Goal: Obtain resource: Obtain resource

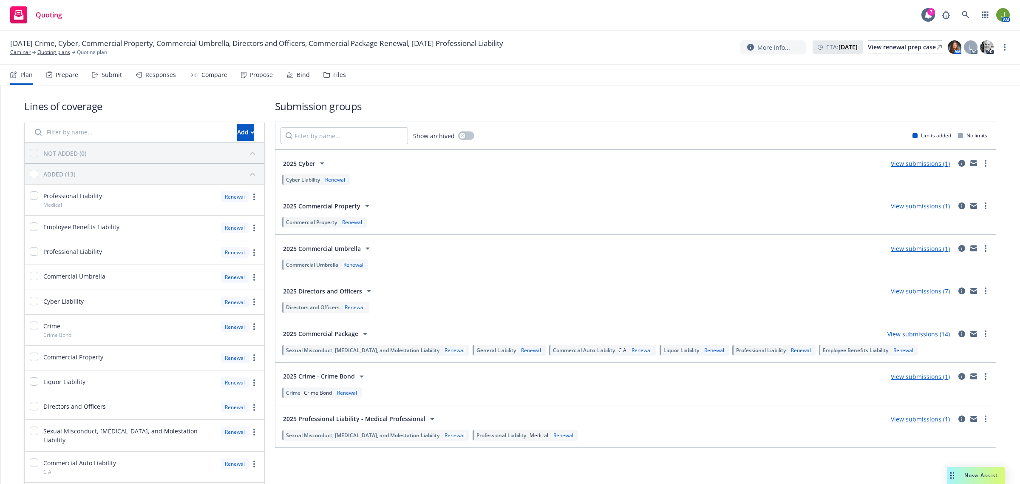
click at [922, 289] on link "View submissions (7)" at bounding box center [920, 291] width 59 height 8
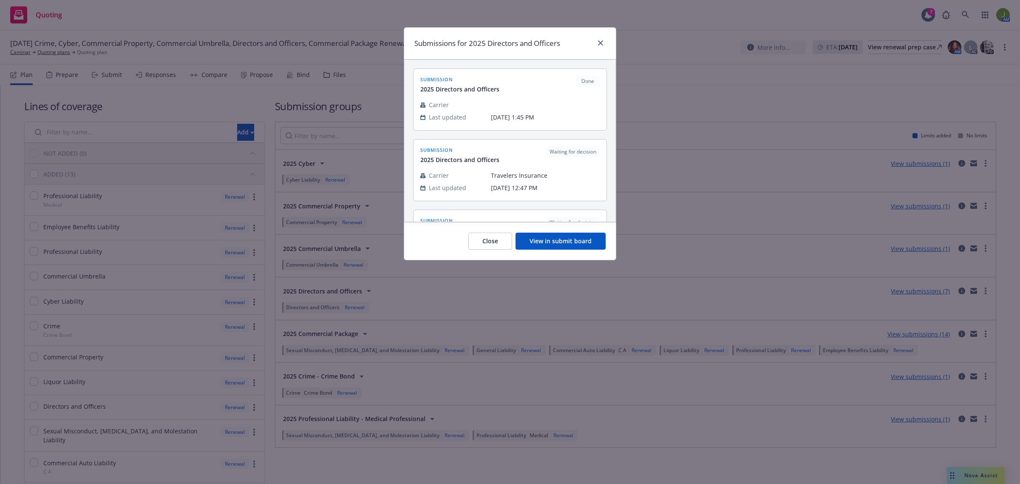
click at [579, 242] on button "View in submit board" at bounding box center [560, 240] width 90 height 17
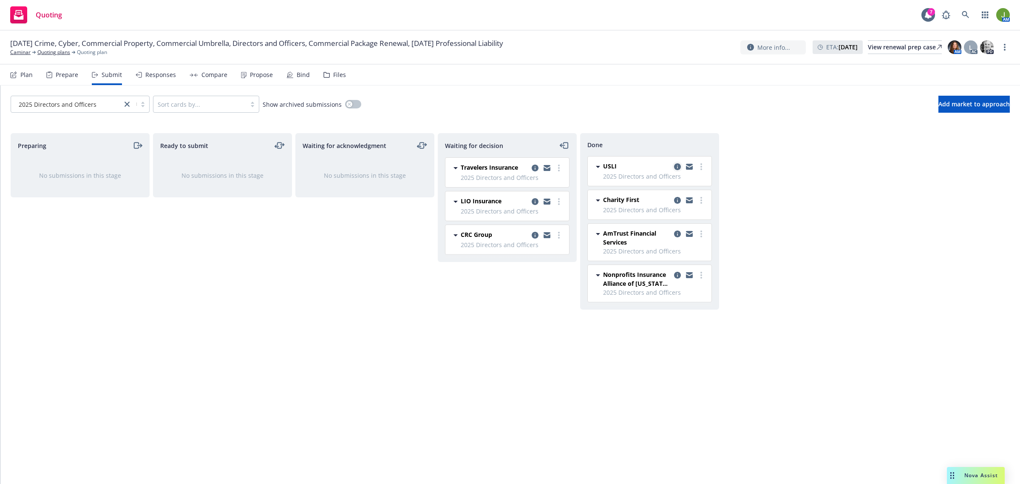
click at [674, 167] on icon "copy logging email" at bounding box center [677, 166] width 7 height 7
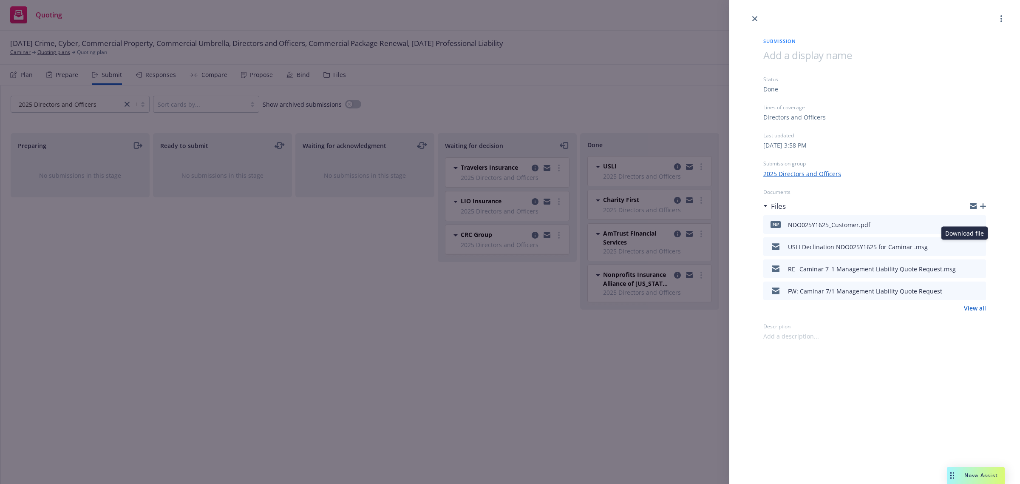
click at [965, 247] on icon "download file" at bounding box center [963, 245] width 7 height 7
drag, startPoint x: 754, startPoint y: 17, endPoint x: 753, endPoint y: 30, distance: 12.8
click at [754, 17] on icon "close" at bounding box center [754, 18] width 5 height 5
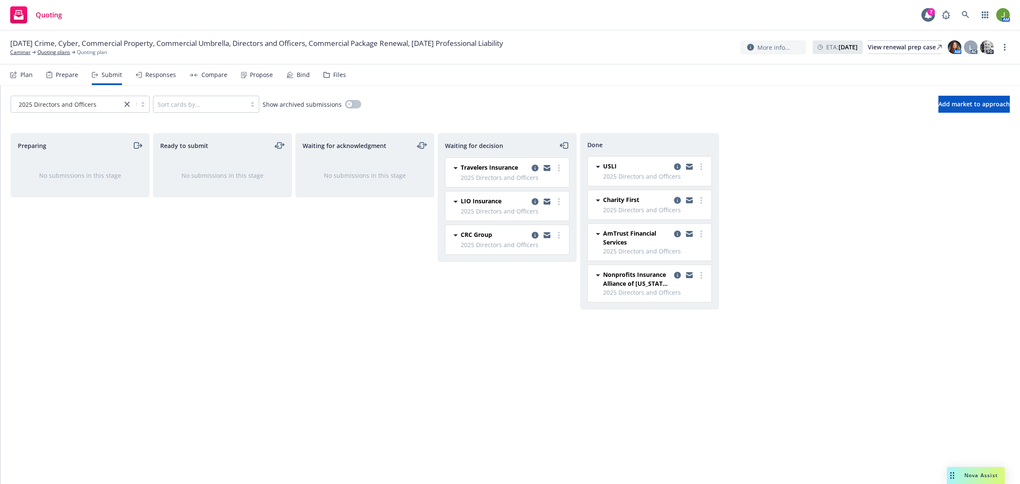
click at [679, 198] on icon "copy logging email" at bounding box center [677, 200] width 7 height 7
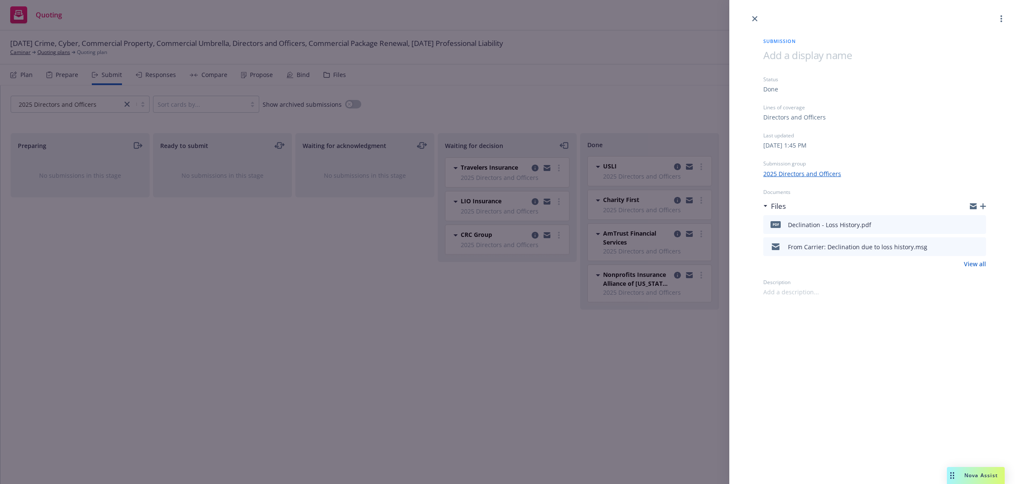
click at [963, 227] on button at bounding box center [964, 224] width 7 height 10
click at [965, 224] on icon "download file" at bounding box center [964, 222] width 6 height 5
click at [756, 21] on link "close" at bounding box center [755, 19] width 10 height 10
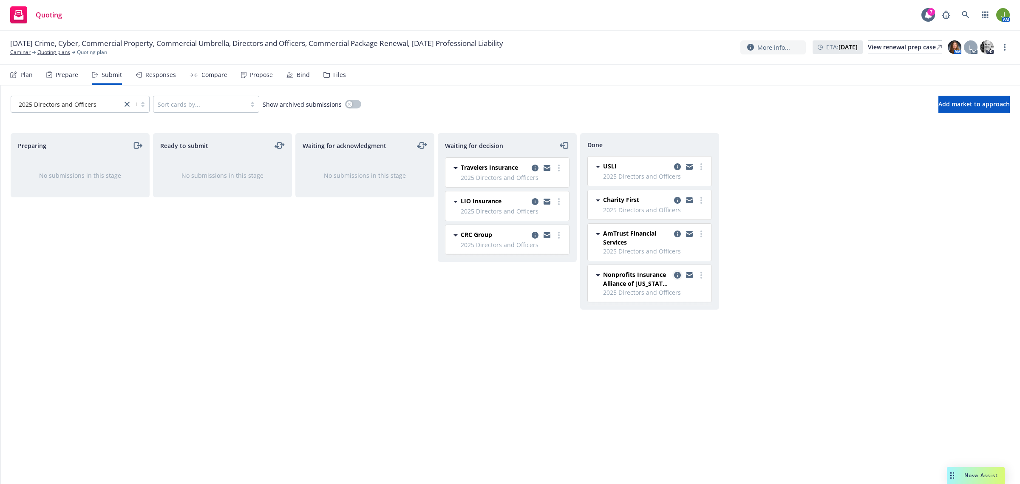
click at [674, 277] on icon "copy logging email" at bounding box center [677, 275] width 7 height 7
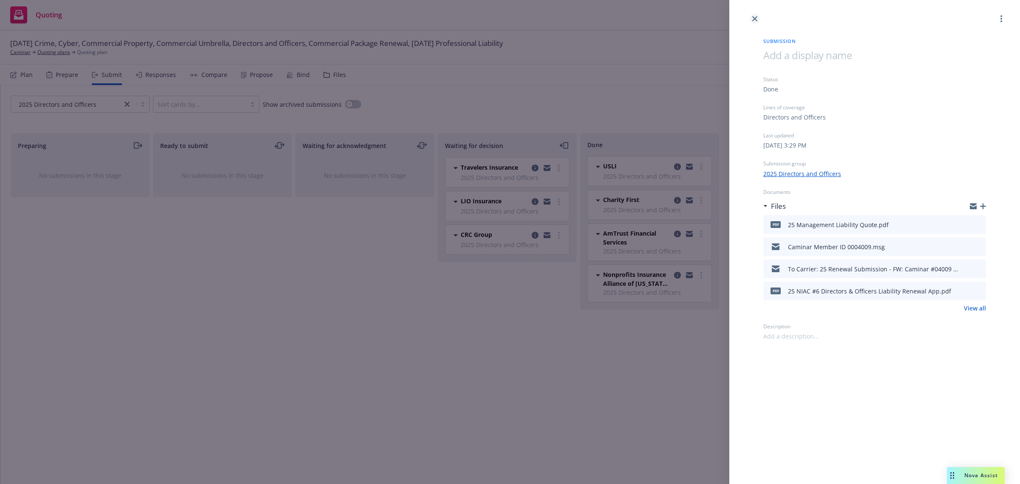
click at [750, 18] on link "close" at bounding box center [755, 19] width 10 height 10
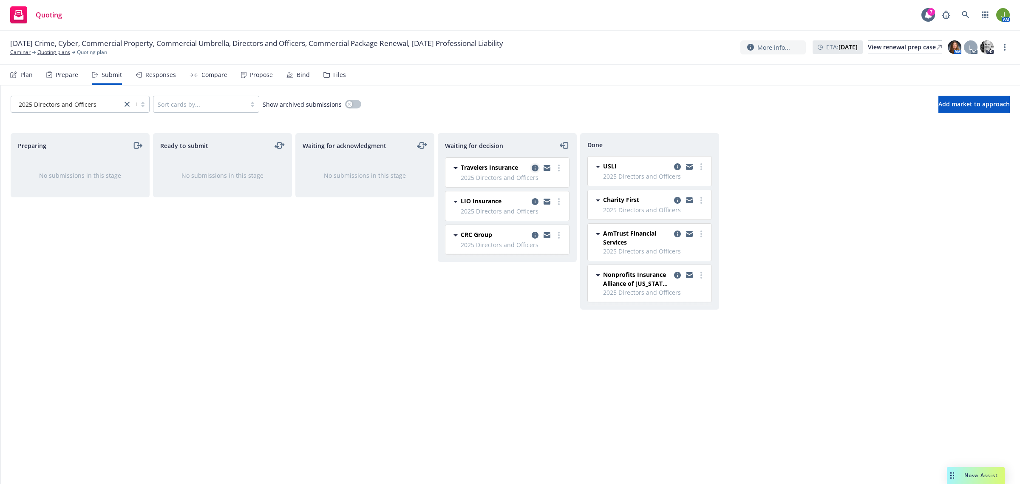
click at [532, 169] on icon "copy logging email" at bounding box center [535, 167] width 7 height 7
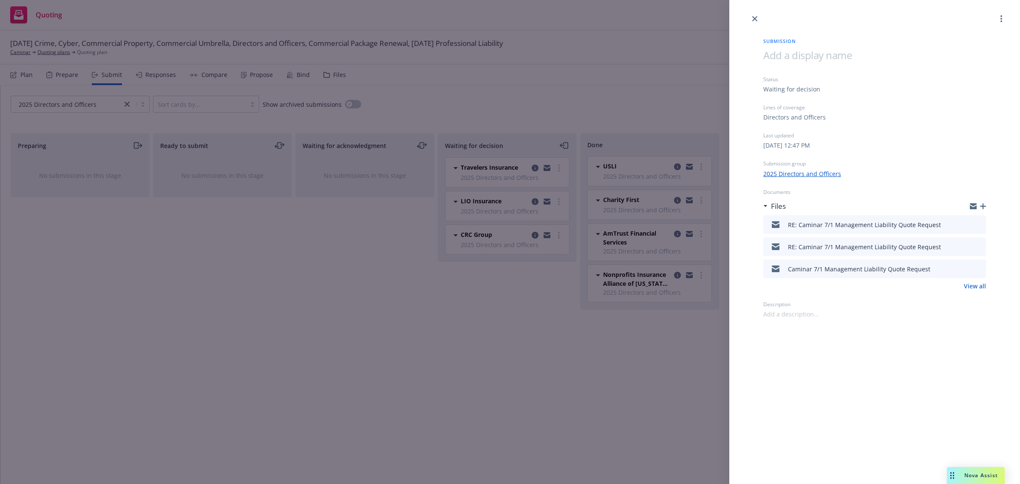
click at [977, 222] on icon "preview file" at bounding box center [978, 224] width 8 height 6
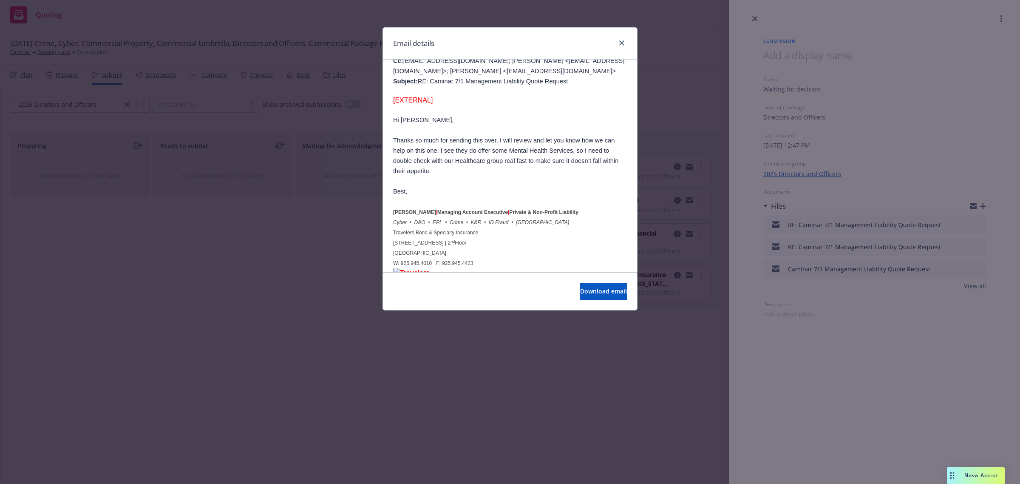
scroll to position [319, 0]
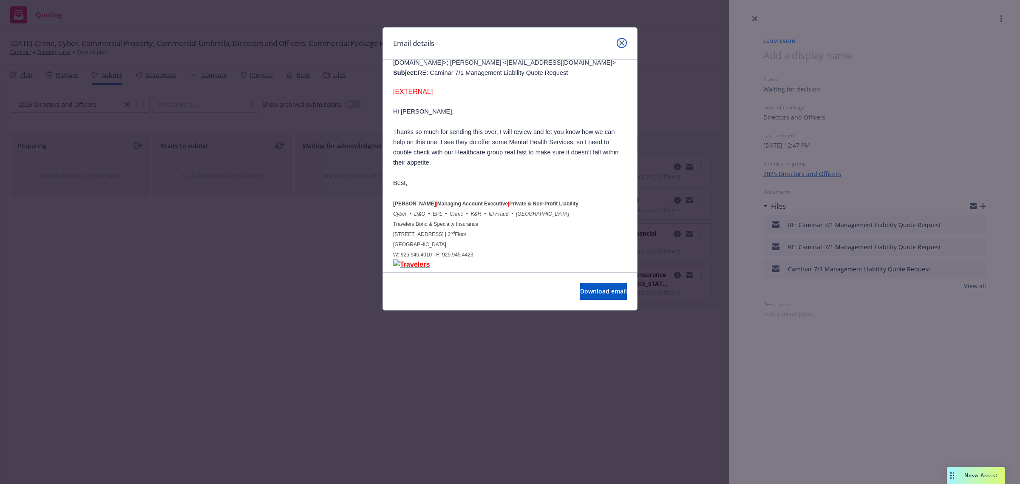
click at [621, 45] on icon "close" at bounding box center [621, 42] width 5 height 5
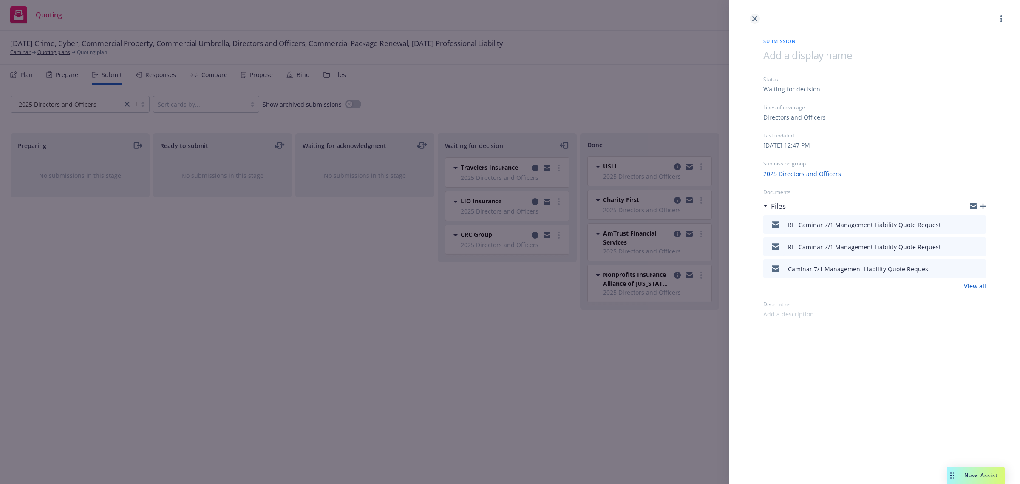
click at [756, 17] on icon "close" at bounding box center [754, 18] width 5 height 5
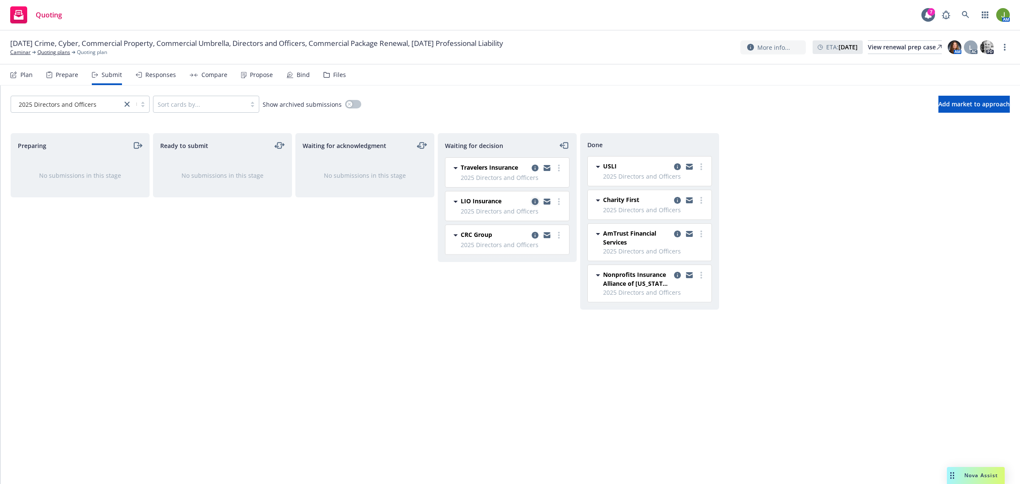
click at [536, 201] on icon "copy logging email" at bounding box center [535, 201] width 7 height 7
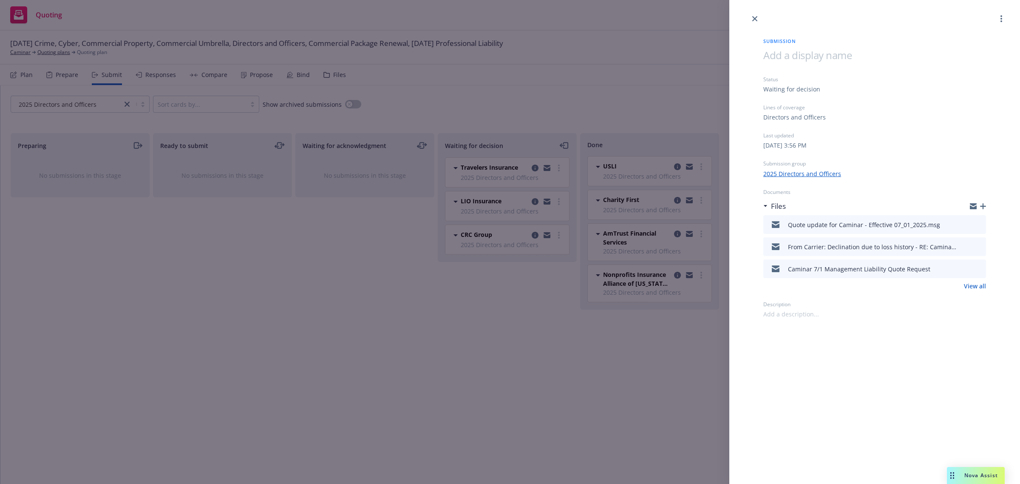
click at [980, 223] on icon "preview file" at bounding box center [978, 224] width 8 height 6
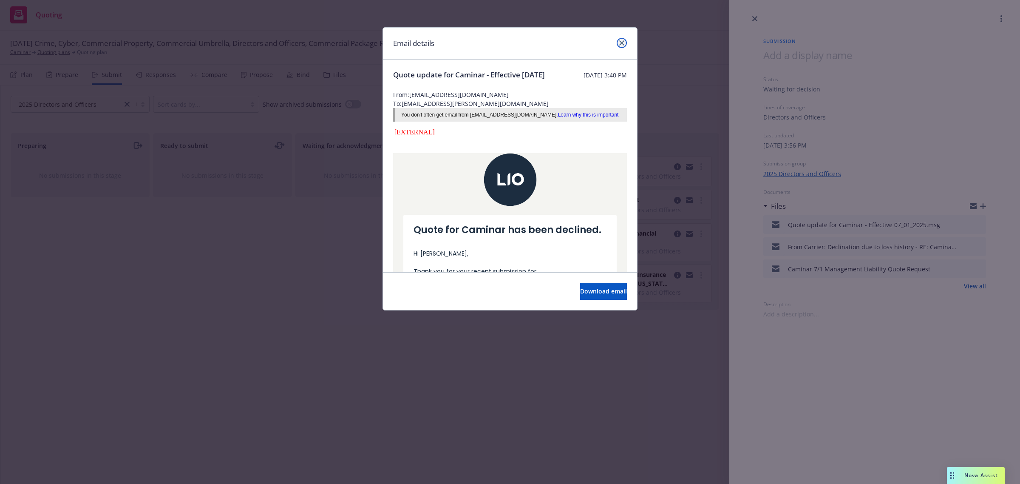
click at [618, 44] on link "close" at bounding box center [622, 43] width 10 height 10
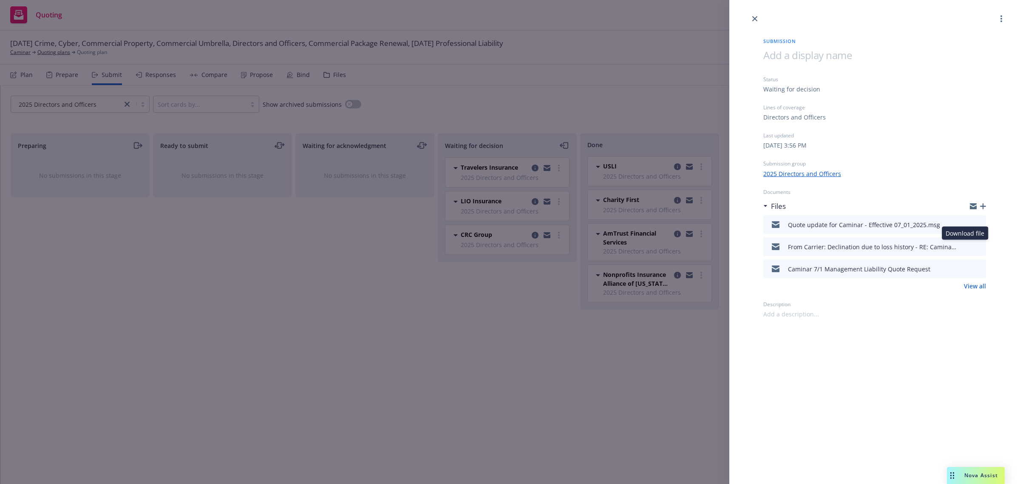
click at [965, 242] on icon "download file" at bounding box center [963, 245] width 7 height 7
click at [753, 18] on icon "close" at bounding box center [754, 18] width 5 height 5
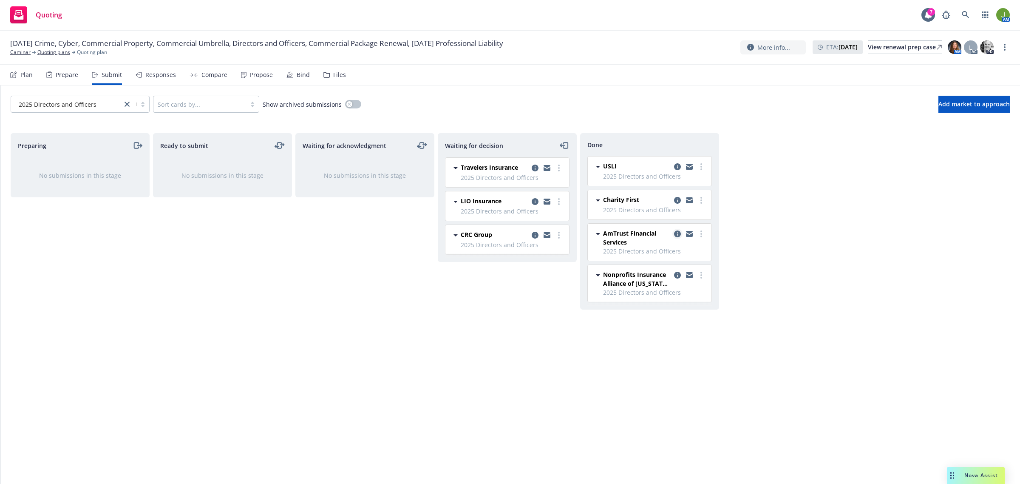
click at [674, 233] on icon "copy logging email" at bounding box center [677, 233] width 7 height 7
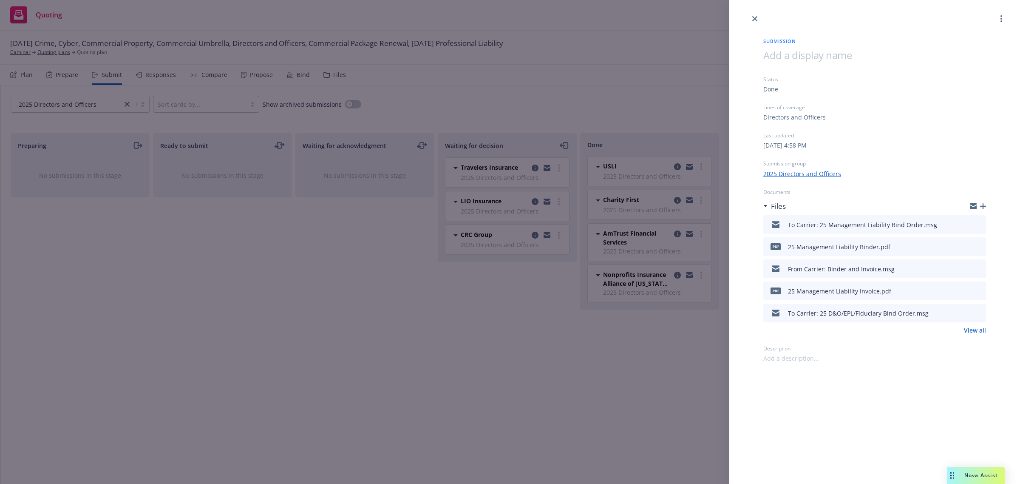
click at [965, 245] on icon "download file" at bounding box center [963, 245] width 7 height 7
click at [963, 288] on icon "download file" at bounding box center [963, 289] width 7 height 7
click at [755, 16] on icon "close" at bounding box center [754, 18] width 5 height 5
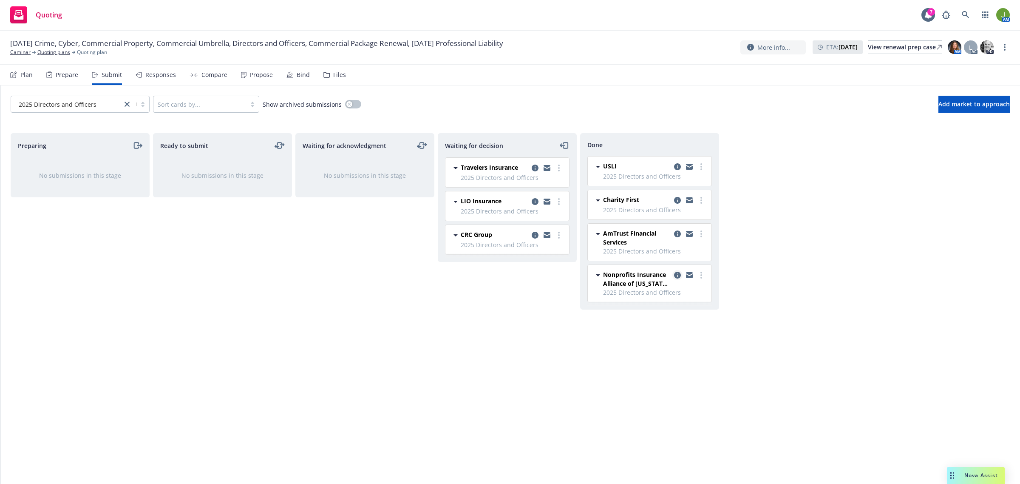
click at [676, 278] on icon "copy logging email" at bounding box center [677, 275] width 7 height 7
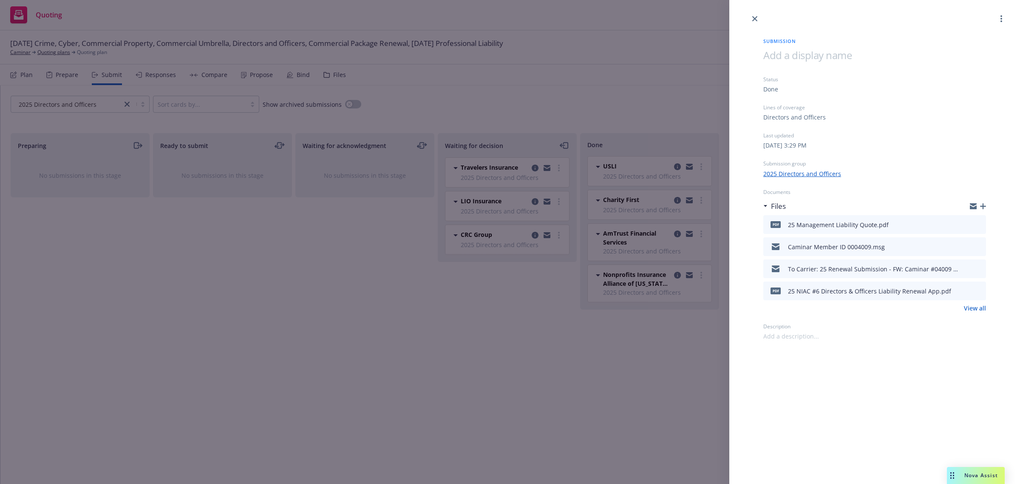
click at [981, 222] on icon "preview file" at bounding box center [978, 224] width 8 height 6
click at [753, 21] on link "close" at bounding box center [755, 19] width 10 height 10
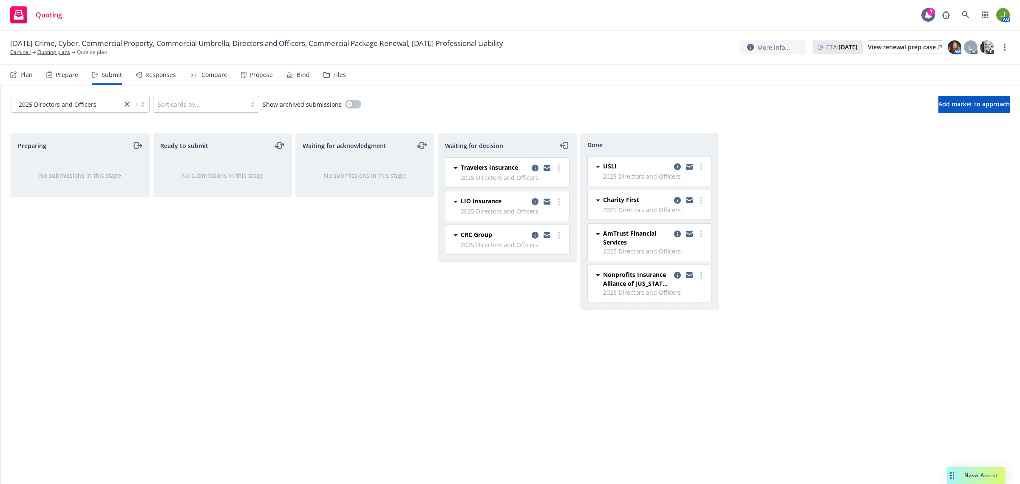
click at [536, 201] on icon "copy logging email" at bounding box center [535, 201] width 7 height 7
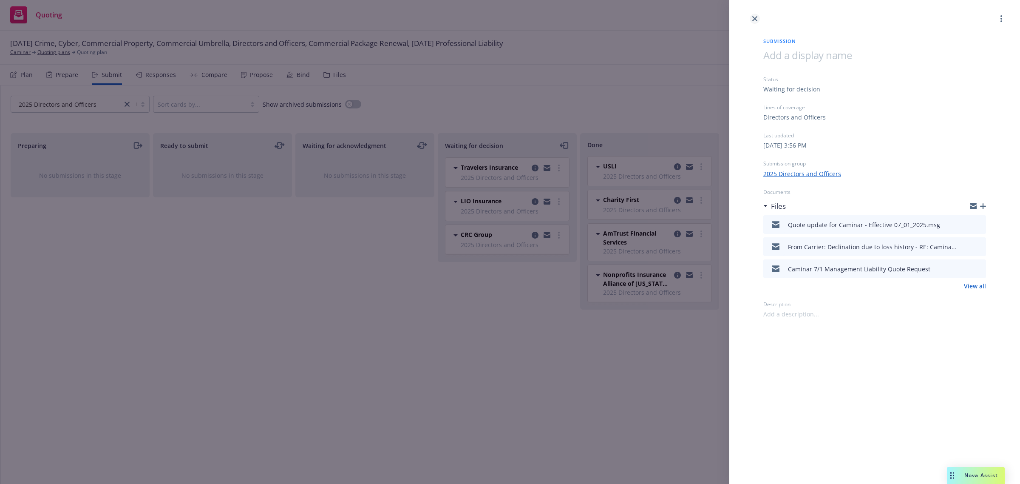
click at [751, 20] on link "close" at bounding box center [755, 19] width 10 height 10
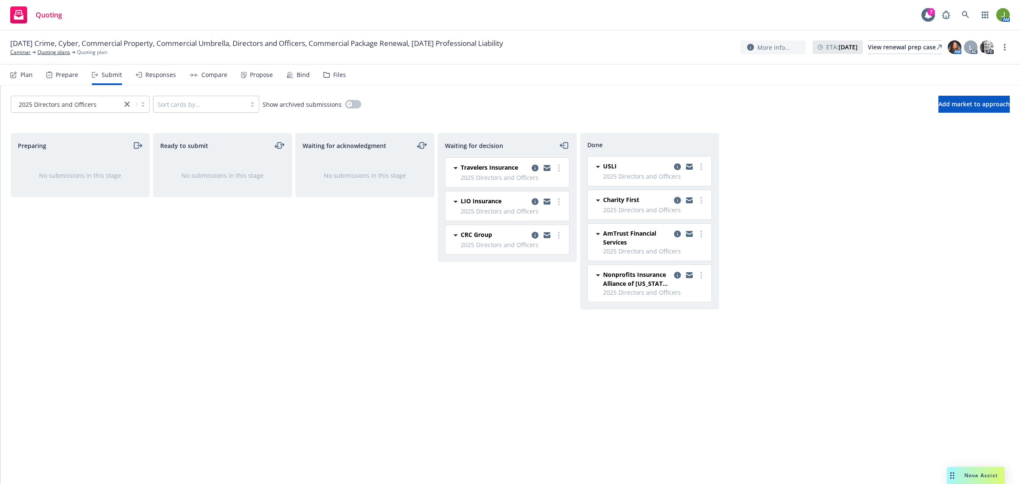
click at [672, 198] on link "copy logging email" at bounding box center [677, 200] width 10 height 10
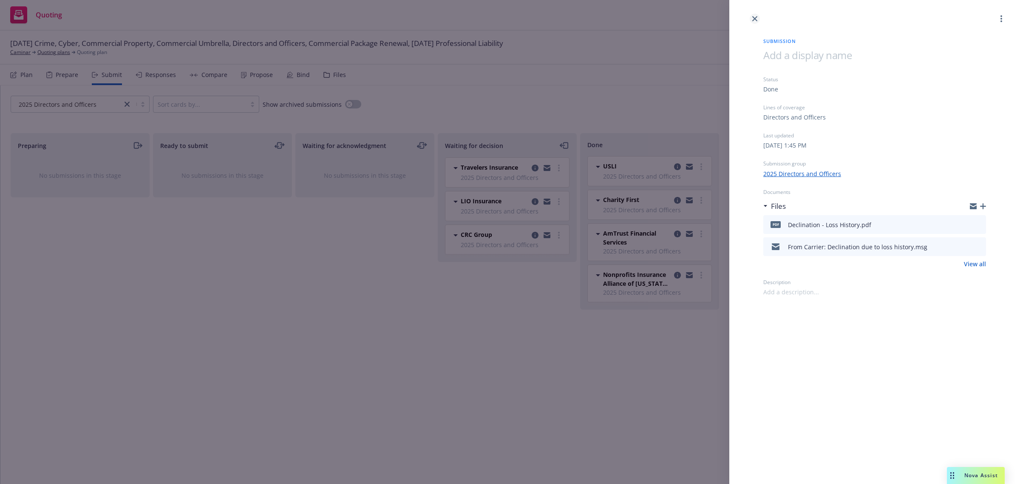
click at [754, 20] on icon "close" at bounding box center [754, 18] width 5 height 5
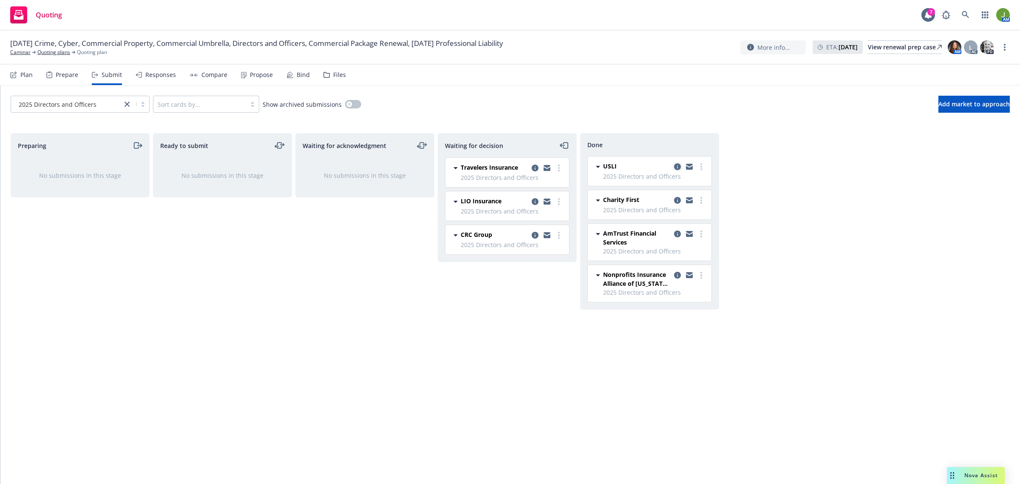
click at [677, 169] on icon "copy logging email" at bounding box center [677, 166] width 7 height 7
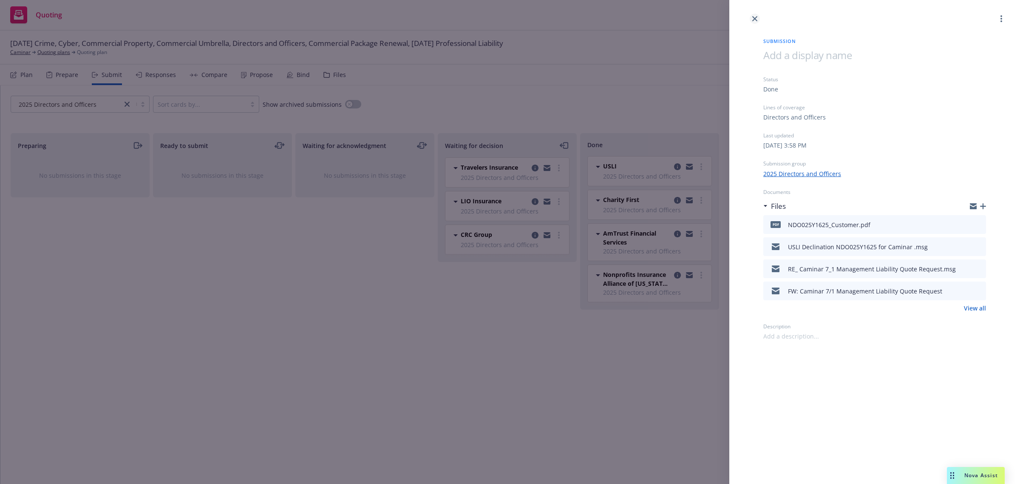
click at [752, 17] on icon "close" at bounding box center [754, 18] width 5 height 5
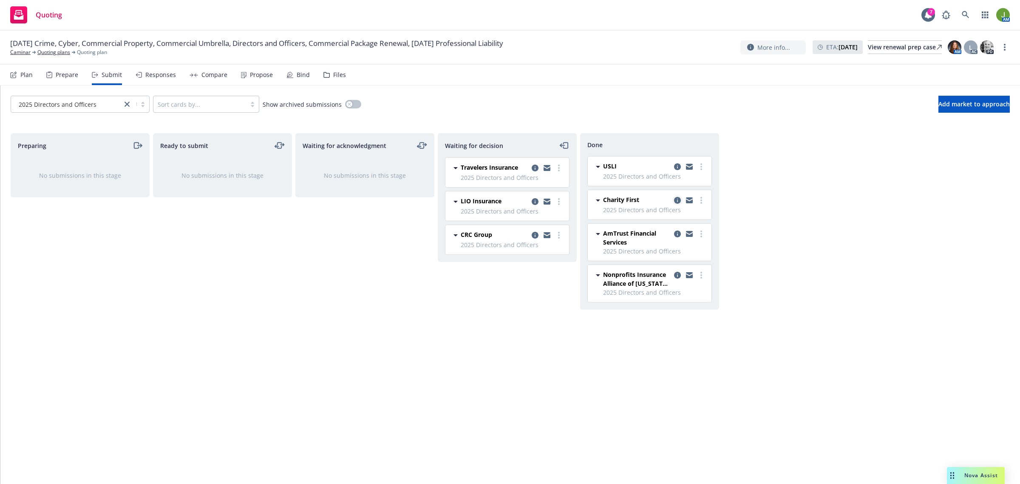
click at [680, 200] on icon "copy logging email" at bounding box center [677, 200] width 7 height 7
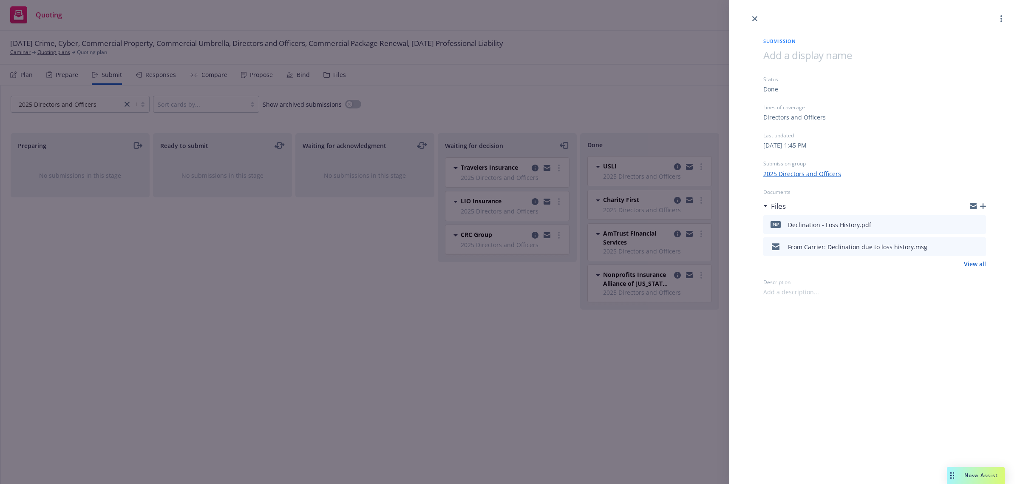
click at [966, 222] on icon "download file" at bounding box center [964, 222] width 6 height 5
click at [753, 17] on icon "close" at bounding box center [754, 18] width 5 height 5
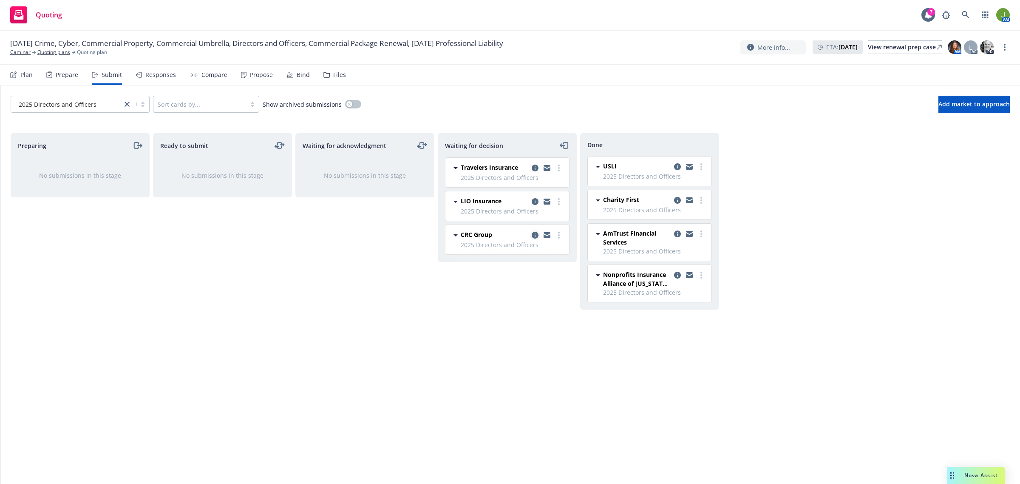
click at [537, 238] on icon "copy logging email" at bounding box center [535, 235] width 7 height 7
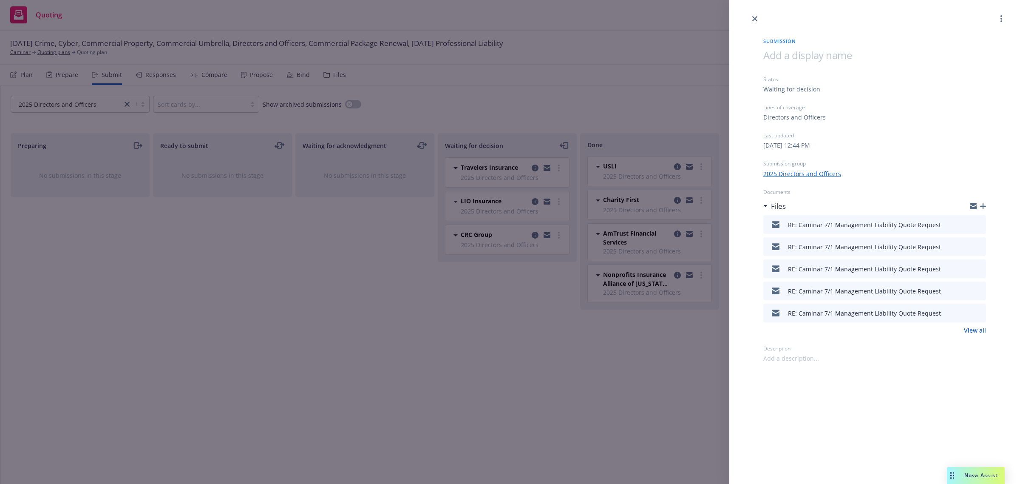
click at [978, 224] on icon "preview file" at bounding box center [978, 224] width 8 height 6
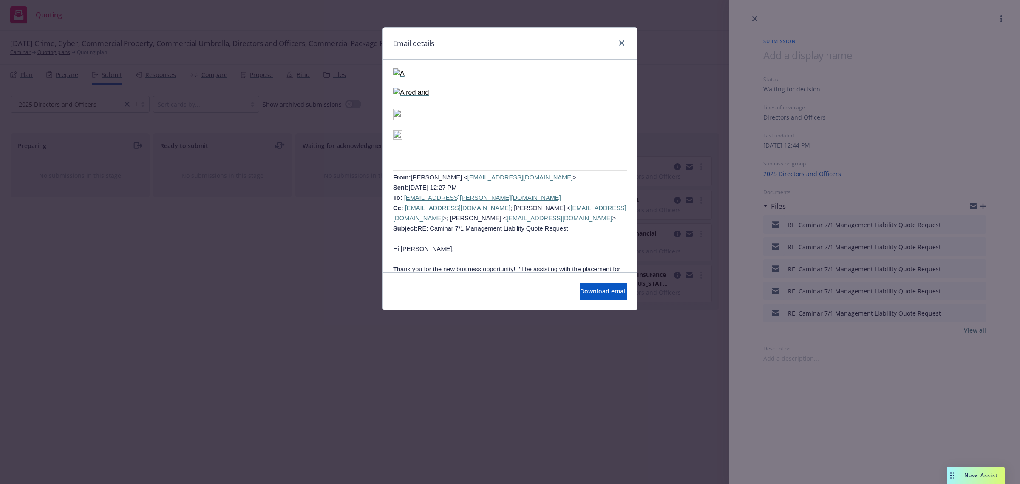
scroll to position [2497, 0]
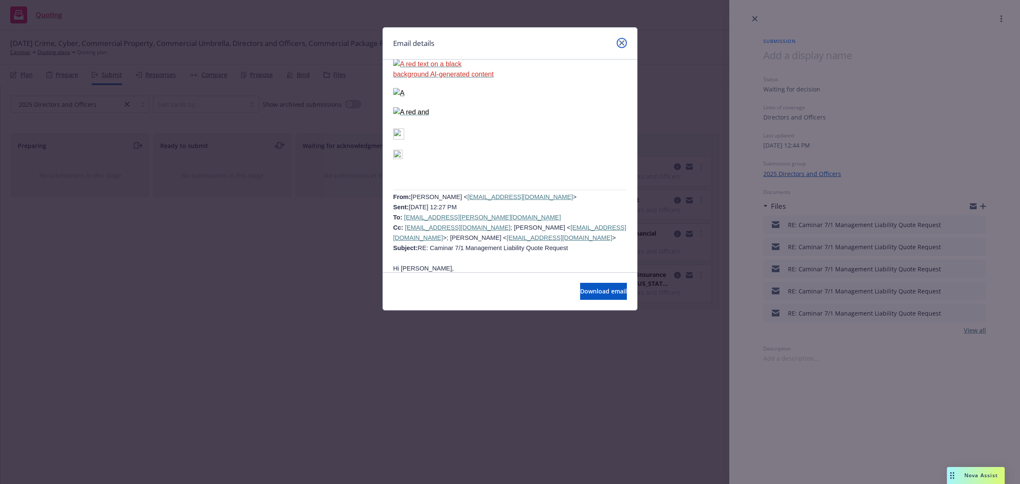
click at [624, 43] on icon "close" at bounding box center [621, 42] width 5 height 5
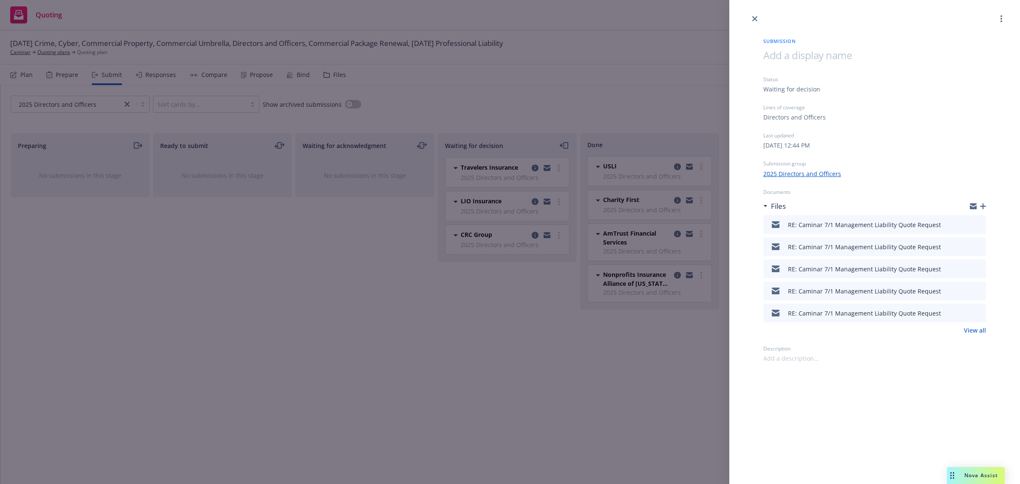
drag, startPoint x: 753, startPoint y: 19, endPoint x: 745, endPoint y: 15, distance: 9.7
click at [753, 18] on icon "close" at bounding box center [754, 18] width 5 height 5
